Goal: Task Accomplishment & Management: Use online tool/utility

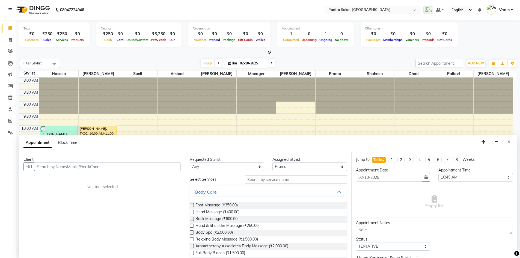
select select "73201"
select select "645"
select select "tentative"
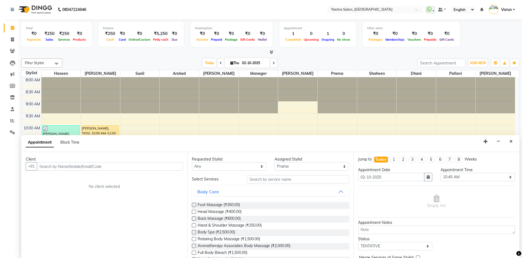
scroll to position [0, 0]
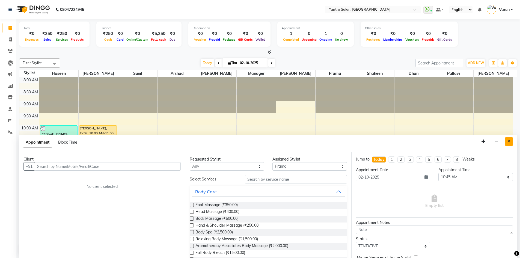
click at [509, 140] on icon "Close" at bounding box center [508, 141] width 3 height 4
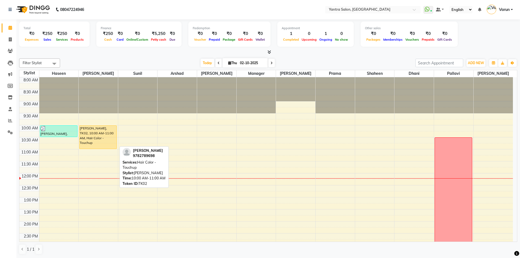
click at [93, 132] on div "[PERSON_NAME], TK02, 10:00 AM-11:00 AM, Hair Color - Touchup" at bounding box center [97, 137] width 37 height 23
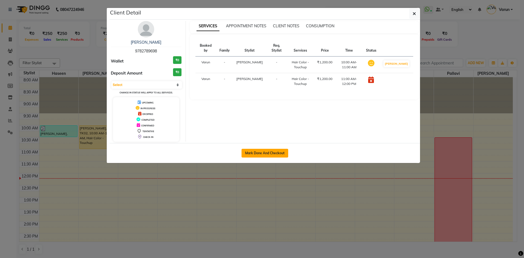
click at [248, 153] on button "Mark Done And Checkout" at bounding box center [264, 153] width 47 height 9
select select "service"
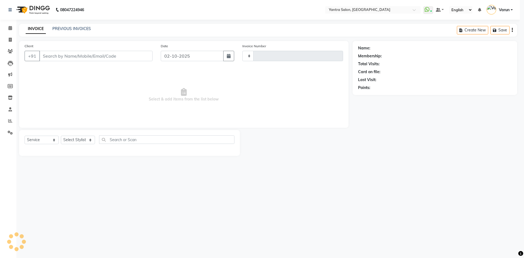
type input "2835"
select select "6253"
type input "9782789698"
select select "90728"
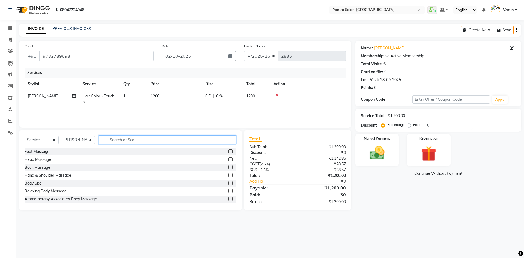
click at [113, 141] on input "text" at bounding box center [167, 139] width 137 height 8
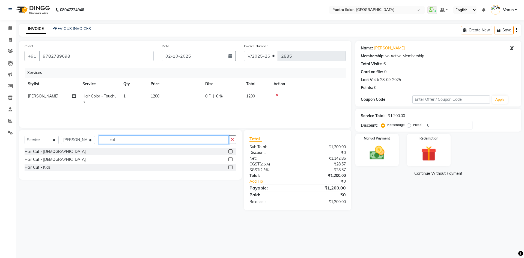
type input "cut"
click at [231, 151] on label at bounding box center [230, 151] width 4 height 4
click at [231, 151] on input "checkbox" at bounding box center [230, 152] width 4 height 4
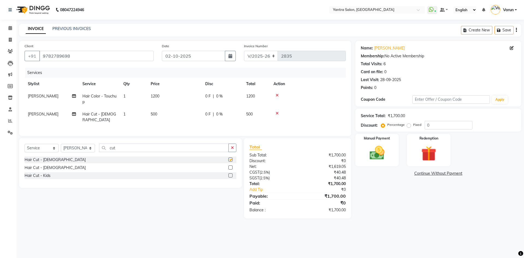
checkbox input "false"
click at [155, 98] on span "1200" at bounding box center [155, 96] width 9 height 5
select select "90728"
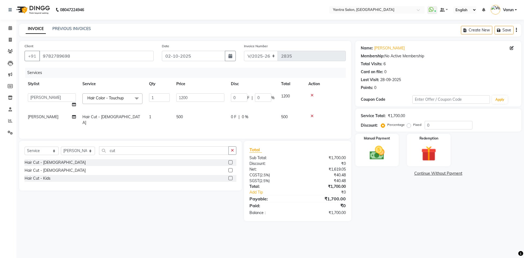
click at [155, 98] on input "1" at bounding box center [159, 97] width 21 height 8
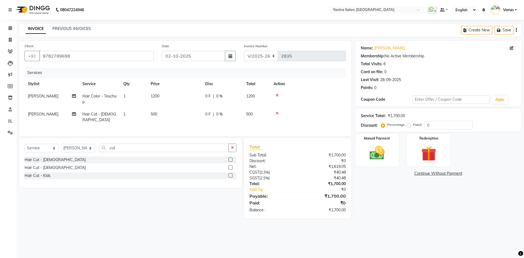
click at [181, 99] on td "1200" at bounding box center [174, 99] width 55 height 18
select select "90728"
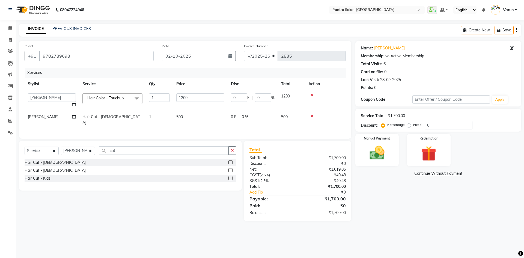
click at [181, 99] on input "1200" at bounding box center [200, 97] width 48 height 8
type input "2500"
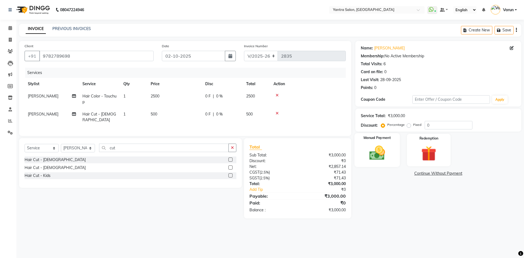
click at [377, 154] on img at bounding box center [376, 153] width 25 height 18
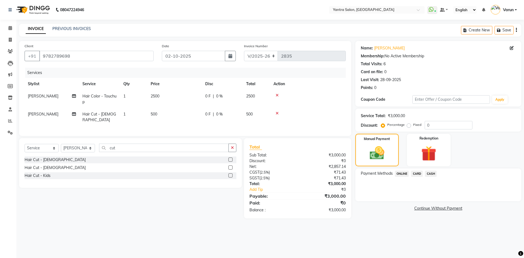
click at [401, 173] on span "ONLINE" at bounding box center [402, 174] width 14 height 6
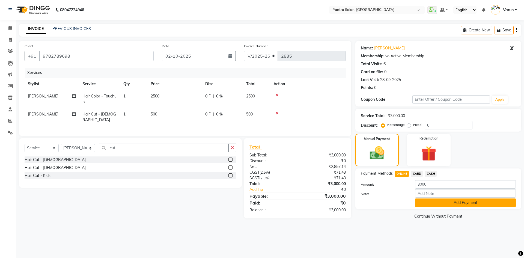
click at [438, 200] on button "Add Payment" at bounding box center [465, 202] width 101 height 8
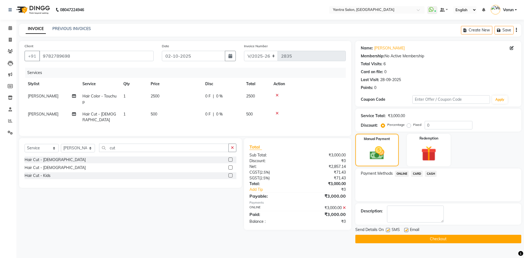
click at [388, 229] on label at bounding box center [388, 230] width 4 height 4
click at [388, 229] on input "checkbox" at bounding box center [388, 230] width 4 height 4
checkbox input "false"
click at [404, 231] on label at bounding box center [406, 230] width 4 height 4
click at [404, 231] on input "checkbox" at bounding box center [406, 230] width 4 height 4
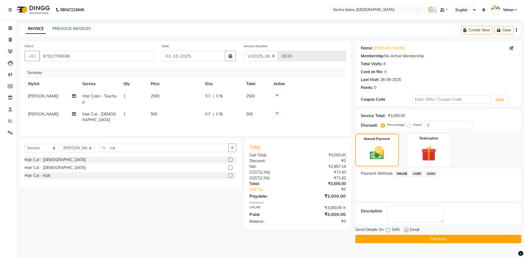
checkbox input "false"
click at [415, 240] on button "Checkout" at bounding box center [438, 239] width 166 height 8
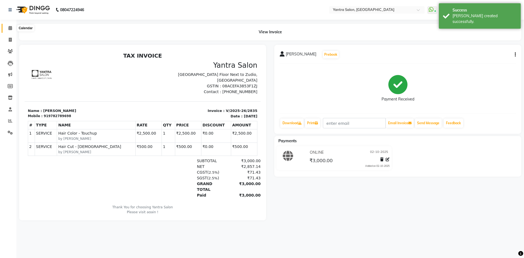
click at [12, 28] on icon at bounding box center [10, 28] width 4 height 4
